Goal: Task Accomplishment & Management: Manage account settings

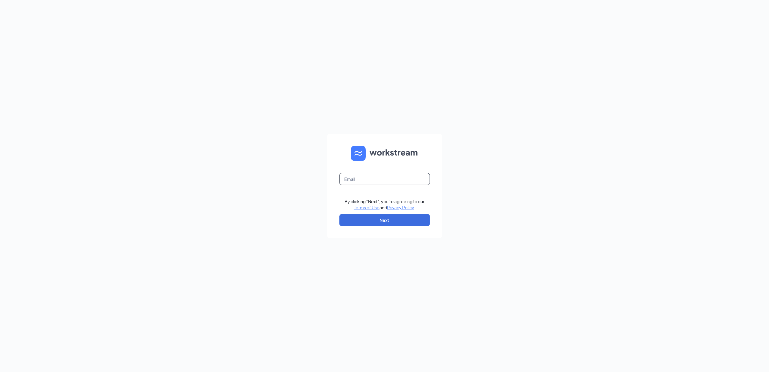
click at [373, 179] on input "text" at bounding box center [384, 179] width 91 height 12
type input "[EMAIL_ADDRESS][DOMAIN_NAME]"
click at [381, 217] on button "Next" at bounding box center [384, 220] width 91 height 12
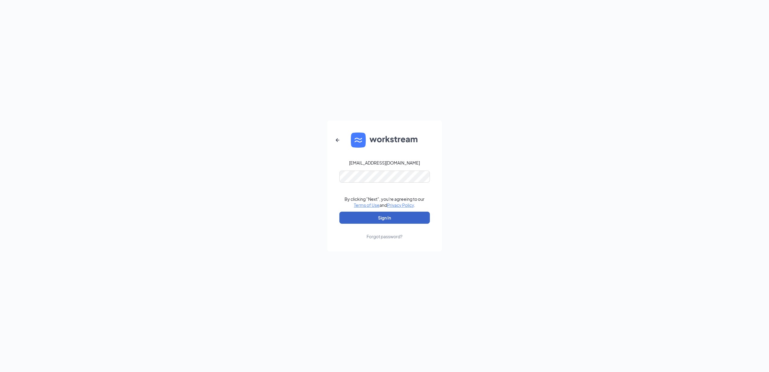
click at [373, 222] on button "Sign In" at bounding box center [384, 217] width 91 height 12
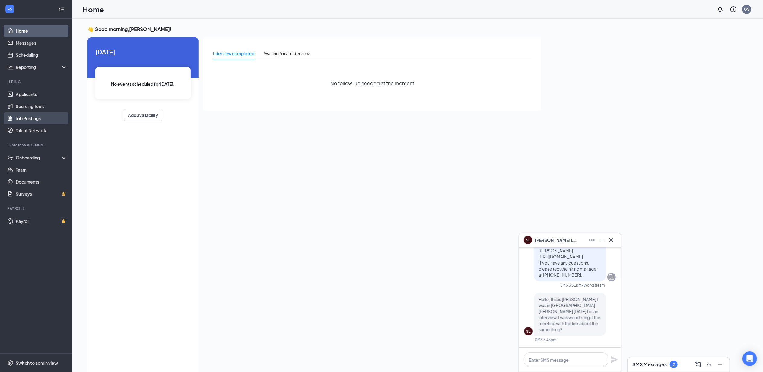
click at [20, 121] on link "Job Postings" at bounding box center [42, 118] width 52 height 12
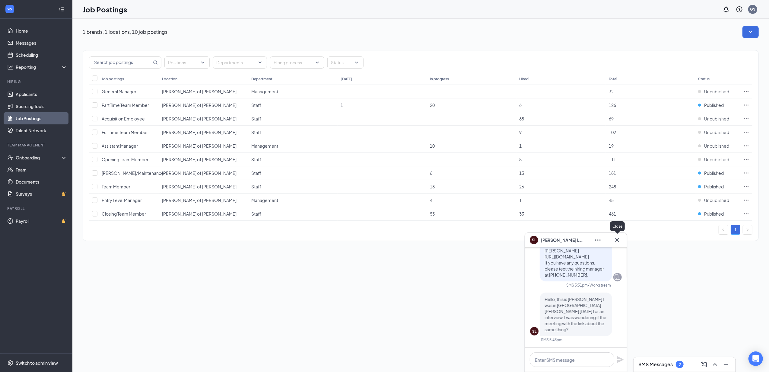
click at [618, 243] on button at bounding box center [617, 240] width 10 height 10
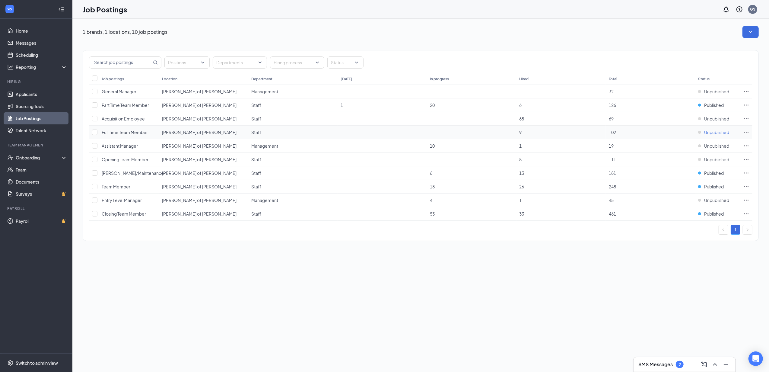
click at [701, 132] on div "Unpublished" at bounding box center [713, 132] width 31 height 6
click at [665, 153] on p "Your position is publicly available on your career page and job boards." at bounding box center [692, 154] width 81 height 10
click at [642, 283] on div "1 brands, 1 locations, 10 job postings Positions Departments Hiring process Sta…" at bounding box center [420, 195] width 697 height 353
click at [28, 30] on link "Home" at bounding box center [42, 31] width 52 height 12
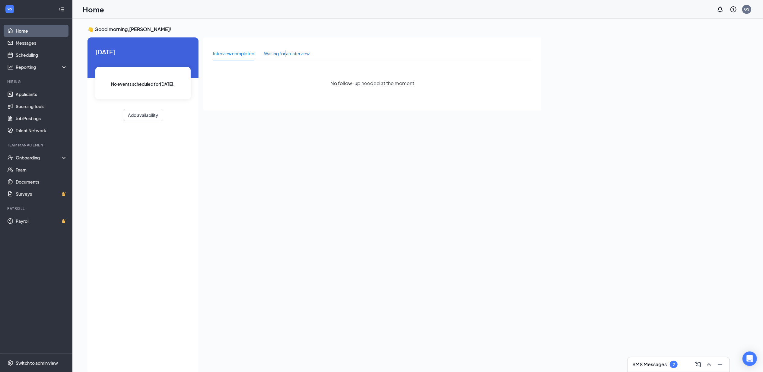
click at [285, 57] on div "Waiting for an interview" at bounding box center [287, 53] width 46 height 14
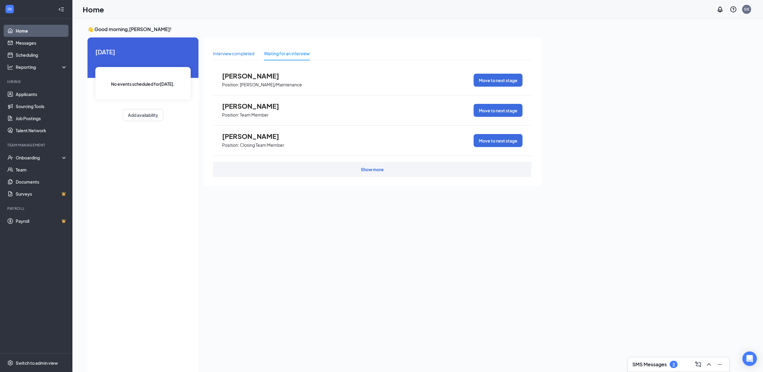
click at [224, 50] on div "Interview completed" at bounding box center [233, 53] width 41 height 7
